Goal: Transaction & Acquisition: Purchase product/service

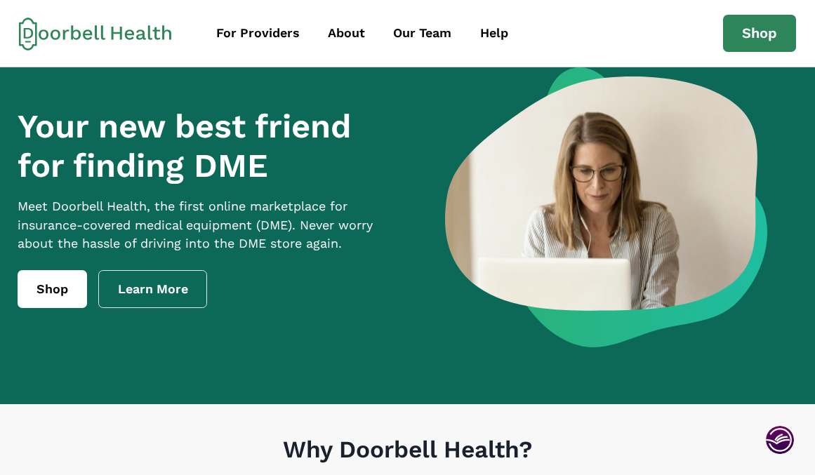
scroll to position [70, 0]
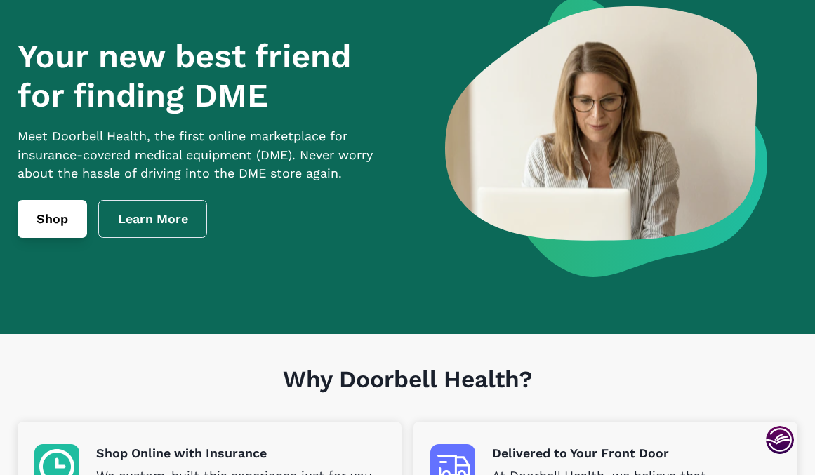
click at [51, 229] on link "Shop" at bounding box center [53, 219] width 70 height 38
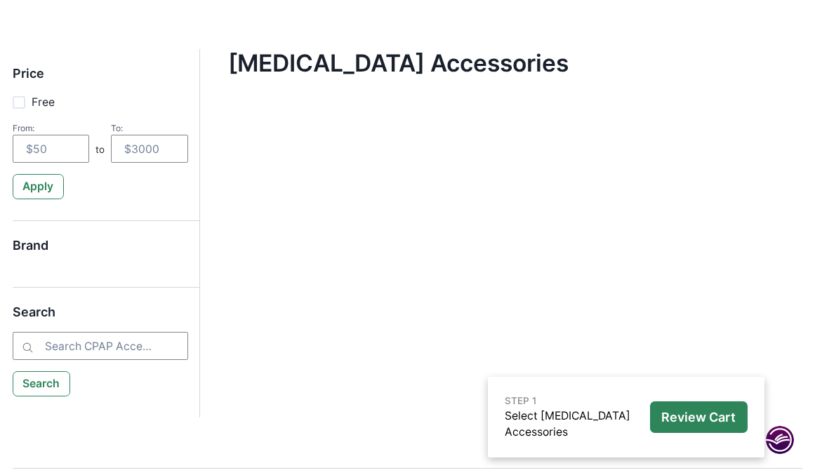
scroll to position [268, 0]
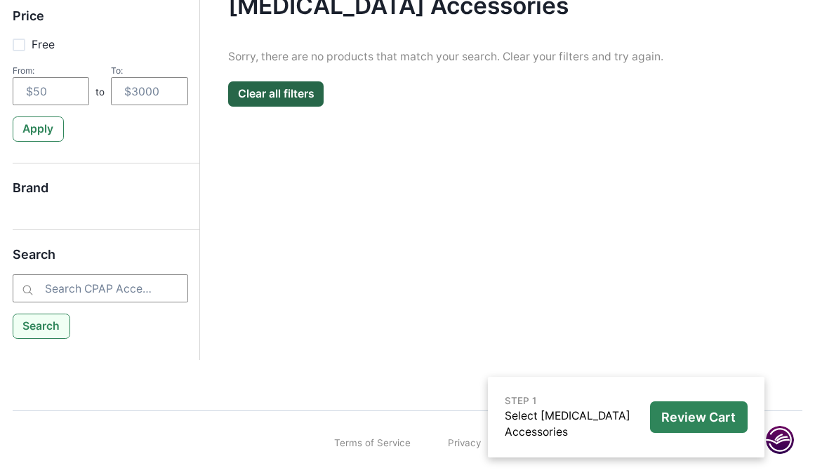
click at [31, 329] on button "Search" at bounding box center [42, 326] width 58 height 25
click at [289, 86] on button "Clear all filters" at bounding box center [276, 93] width 96 height 25
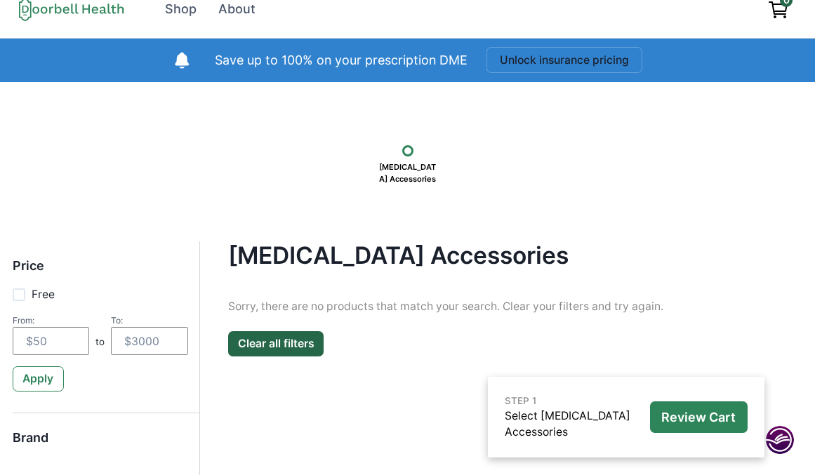
scroll to position [0, 0]
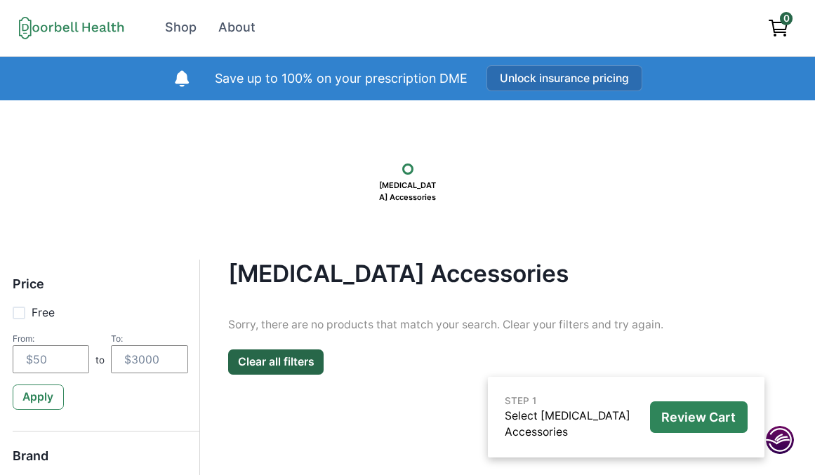
click at [525, 80] on button "Unlock insurance pricing" at bounding box center [565, 78] width 156 height 26
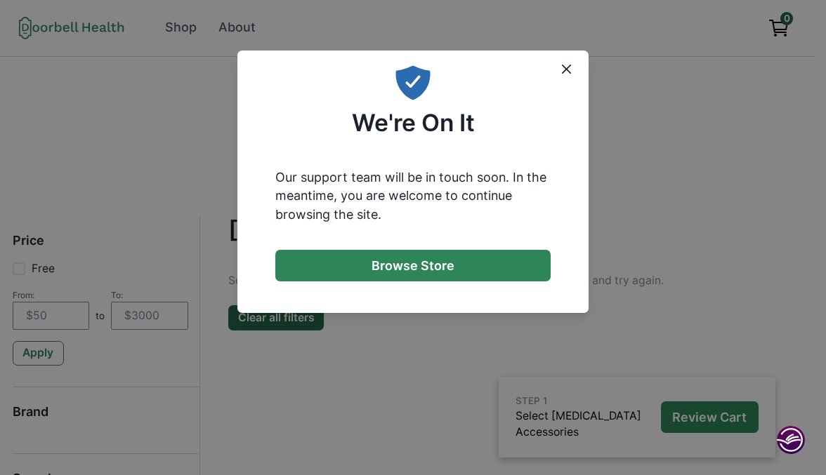
click at [443, 265] on button "Browse Store" at bounding box center [413, 266] width 276 height 32
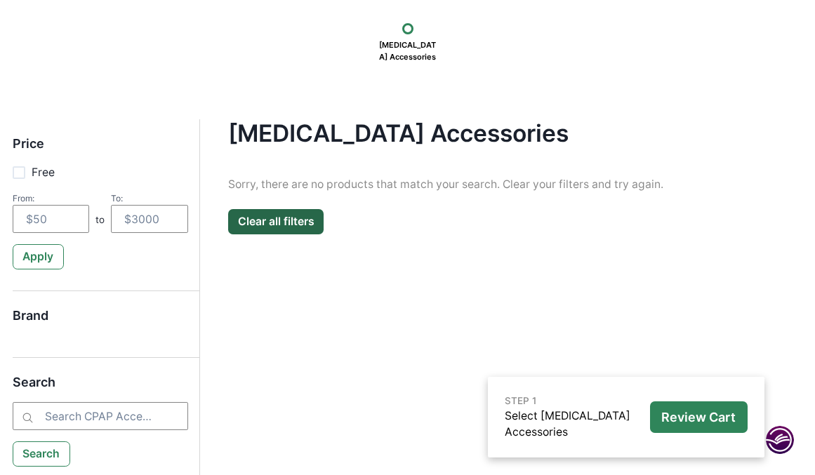
scroll to position [211, 0]
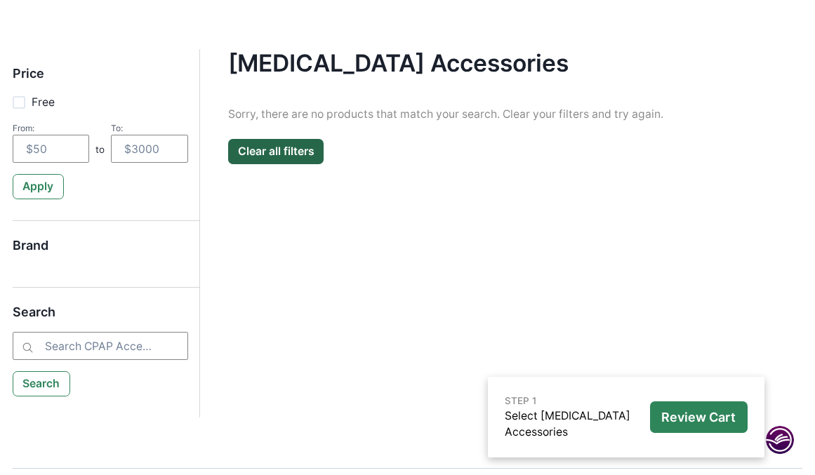
click at [48, 242] on h5 "Brand" at bounding box center [101, 252] width 176 height 28
click at [86, 251] on h5 "Brand" at bounding box center [101, 252] width 176 height 28
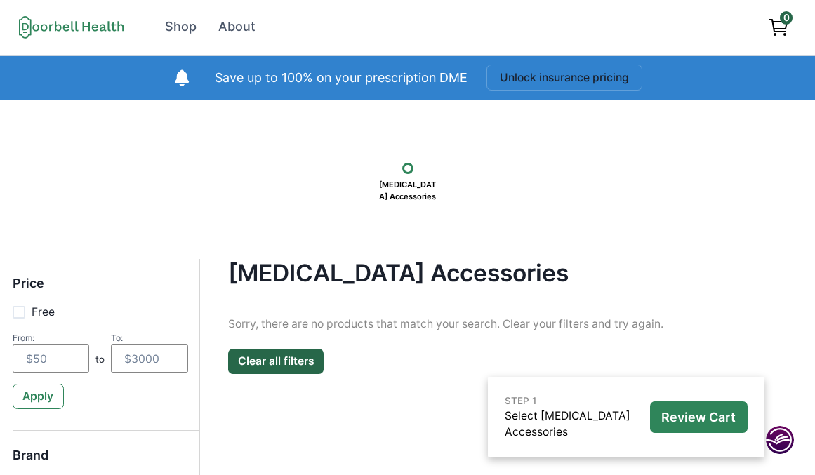
scroll to position [0, 0]
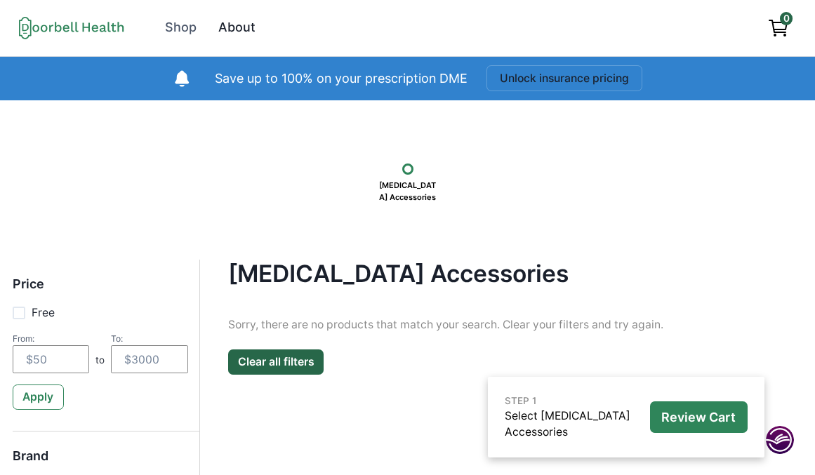
click at [239, 25] on div "About" at bounding box center [236, 27] width 37 height 19
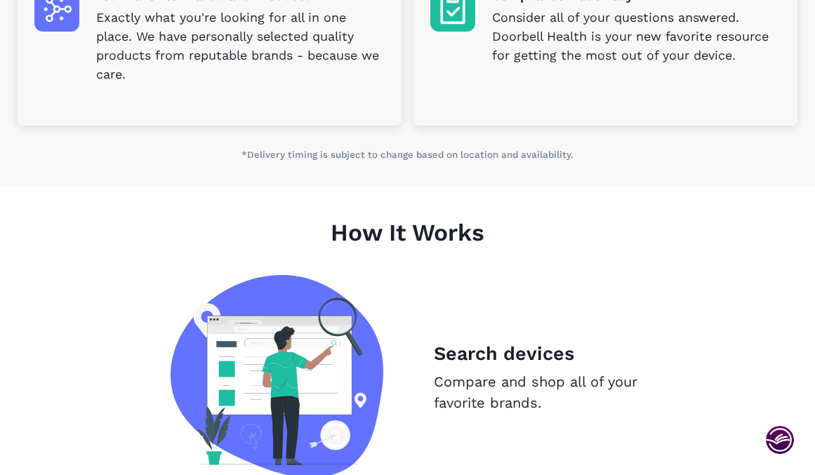
scroll to position [773, 0]
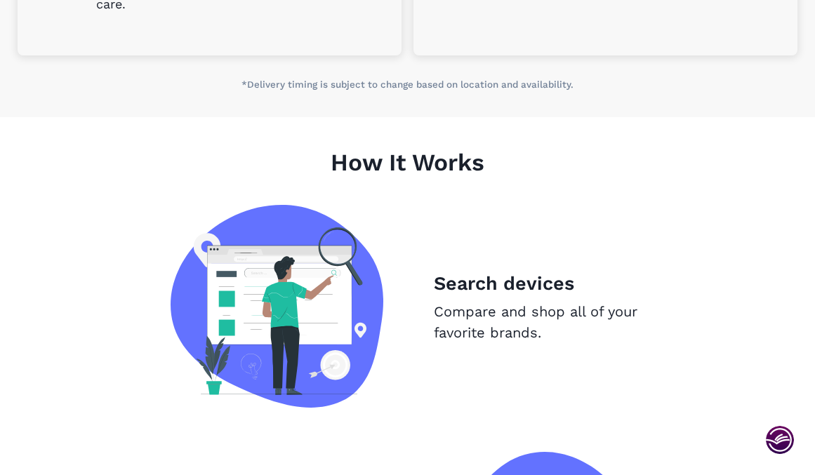
click at [309, 294] on img at bounding box center [277, 306] width 213 height 203
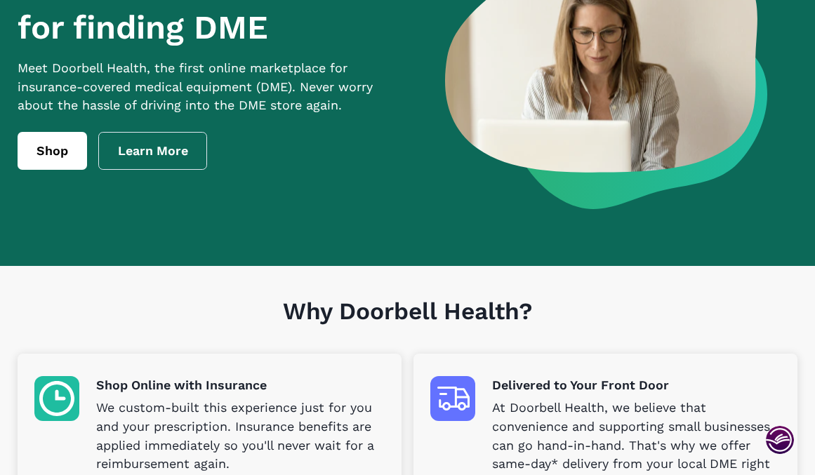
scroll to position [68, 0]
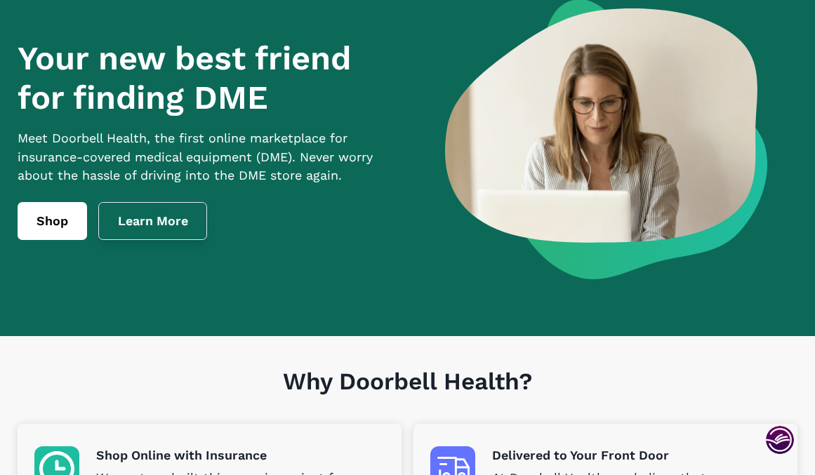
click at [173, 232] on link "Learn More" at bounding box center [153, 221] width 110 height 38
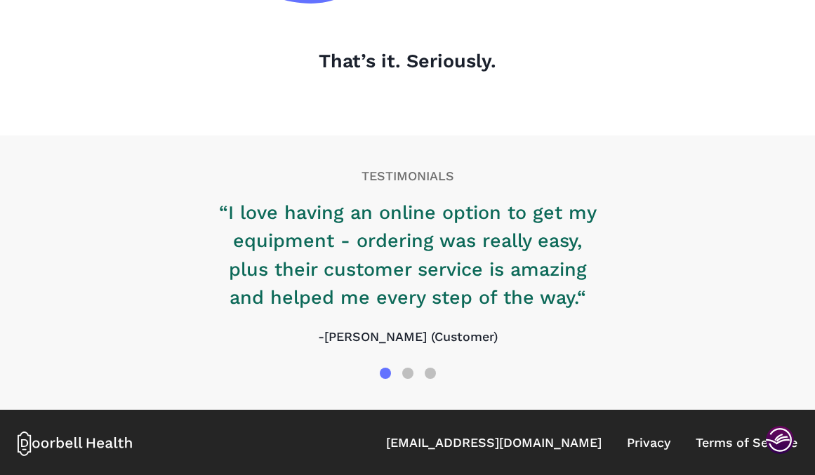
scroll to position [1683, 0]
